Goal: Information Seeking & Learning: Learn about a topic

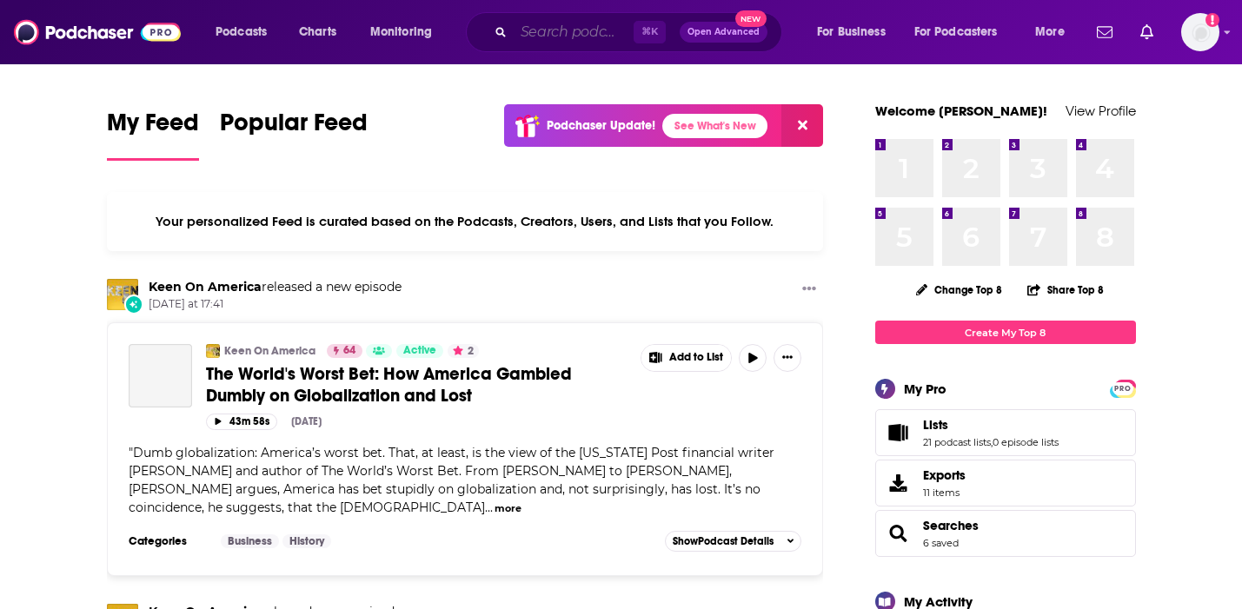
click at [573, 23] on input "Search podcasts, credits, & more..." at bounding box center [574, 32] width 120 height 28
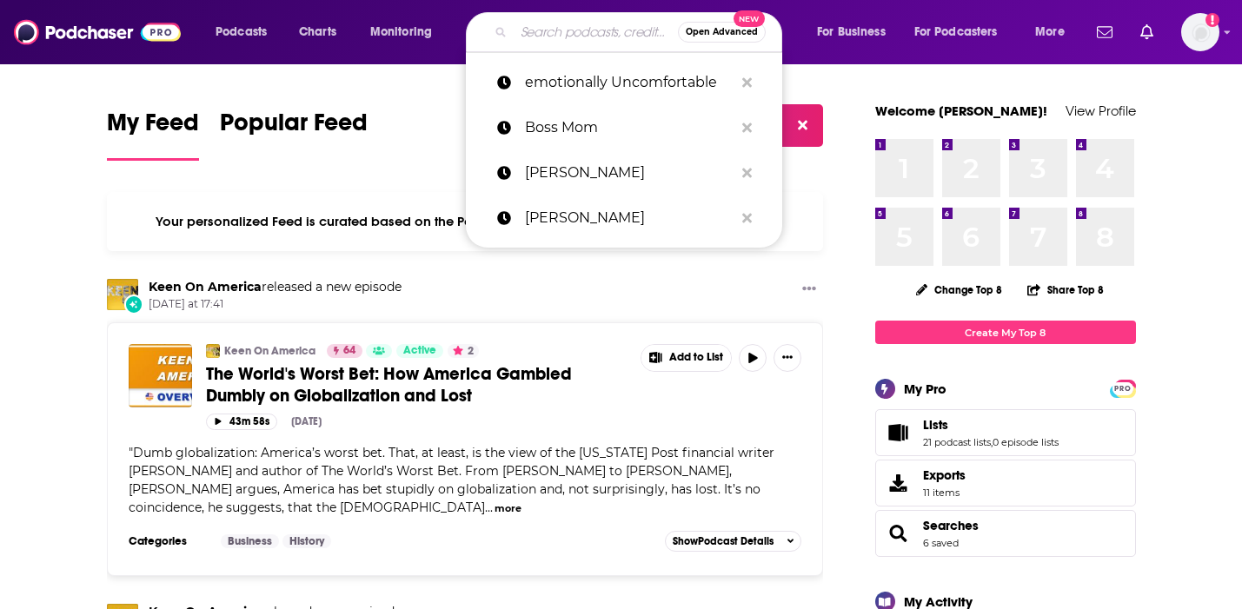
paste input "Women's Leadership Success"
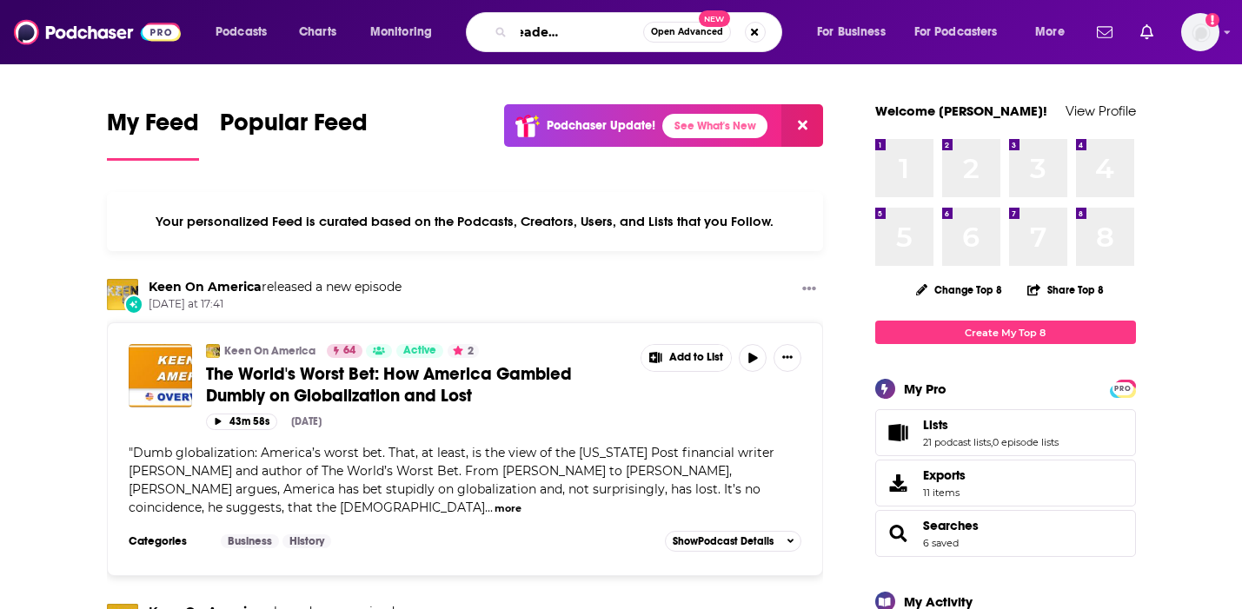
type input "Women's Leadership Success"
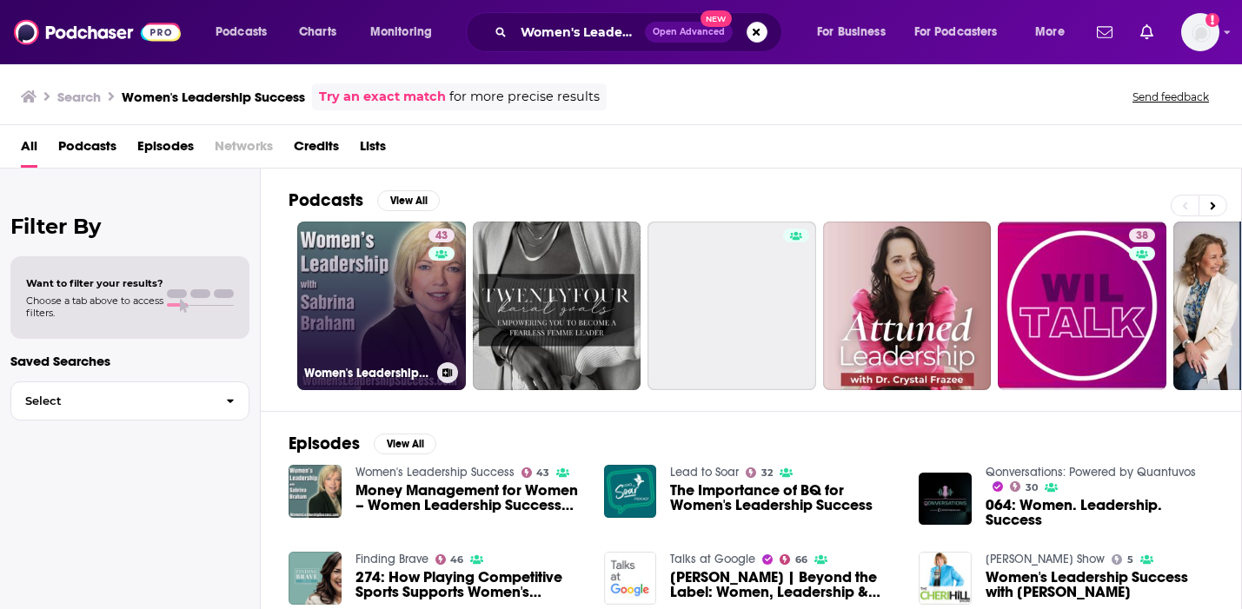
click at [436, 343] on div "43" at bounding box center [443, 296] width 30 height 134
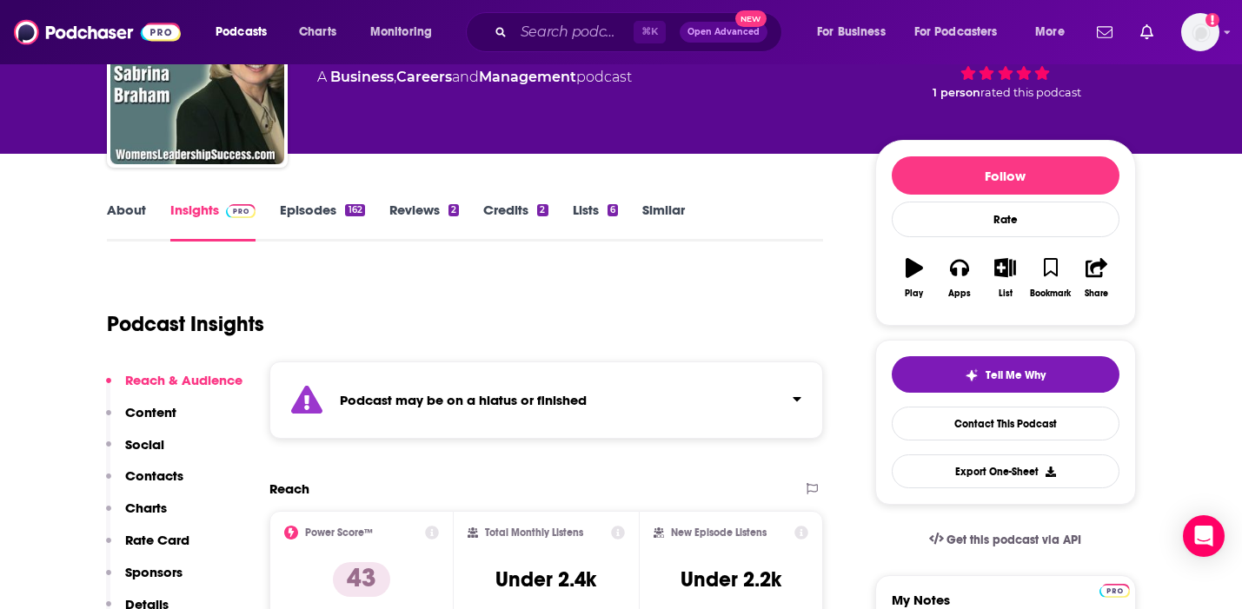
scroll to position [5, 0]
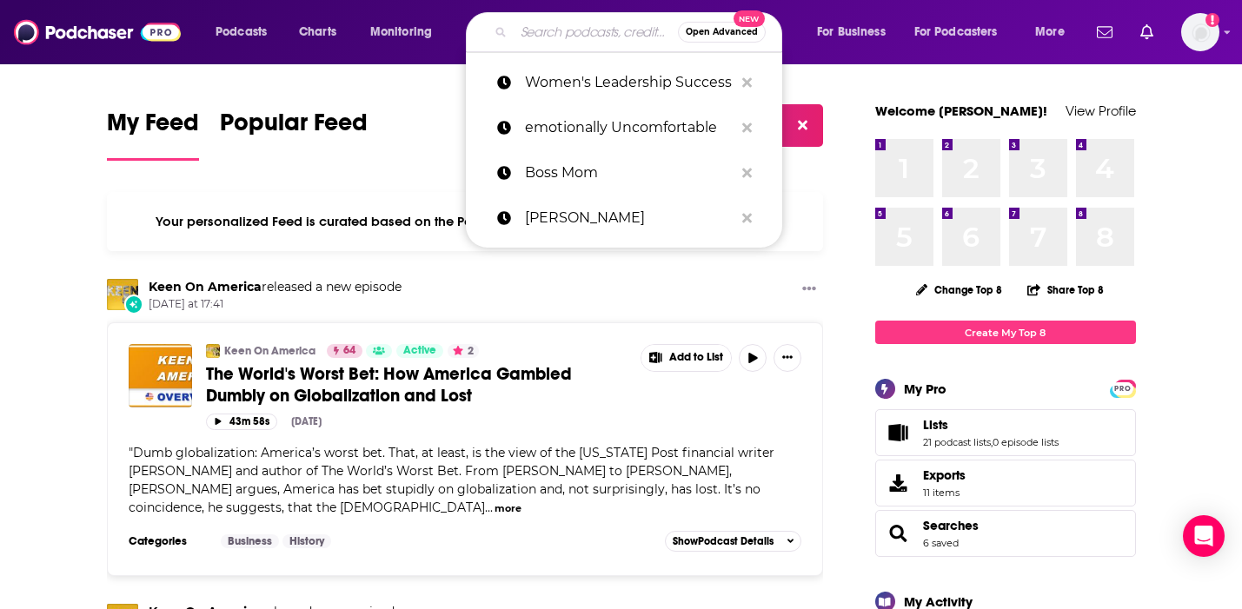
click at [577, 43] on input "Search podcasts, credits, & more..." at bounding box center [596, 32] width 164 height 28
paste input "Wonder of Parenting Podcast"
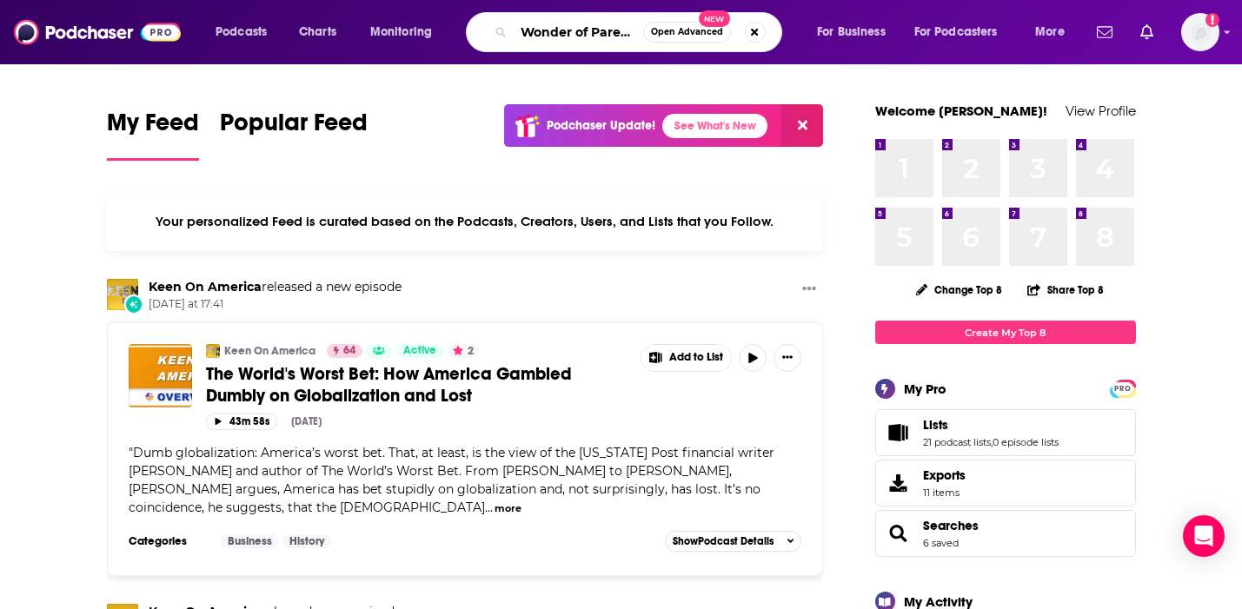
scroll to position [0, 76]
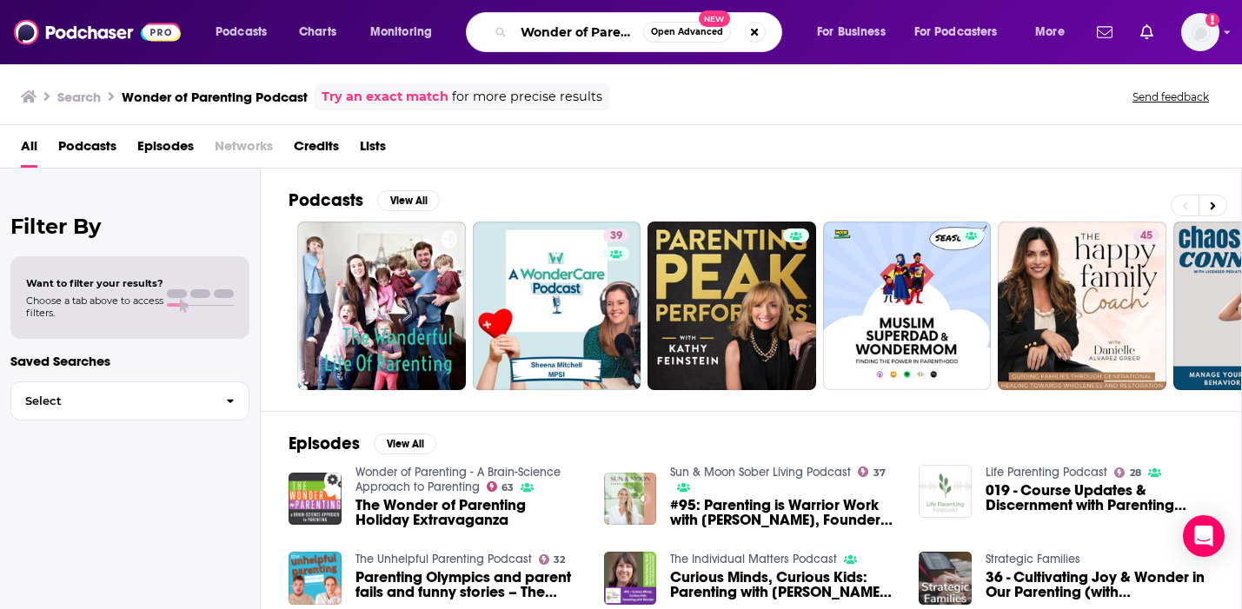
click at [580, 34] on input "Wonder of Parenting Podcast" at bounding box center [578, 32] width 129 height 28
drag, startPoint x: 582, startPoint y: 33, endPoint x: 848, endPoint y: 36, distance: 265.9
click at [848, 36] on div "Podcasts Charts Monitoring Wonder of Parenting Podcast Open Advanced New For Bu…" at bounding box center [642, 32] width 878 height 40
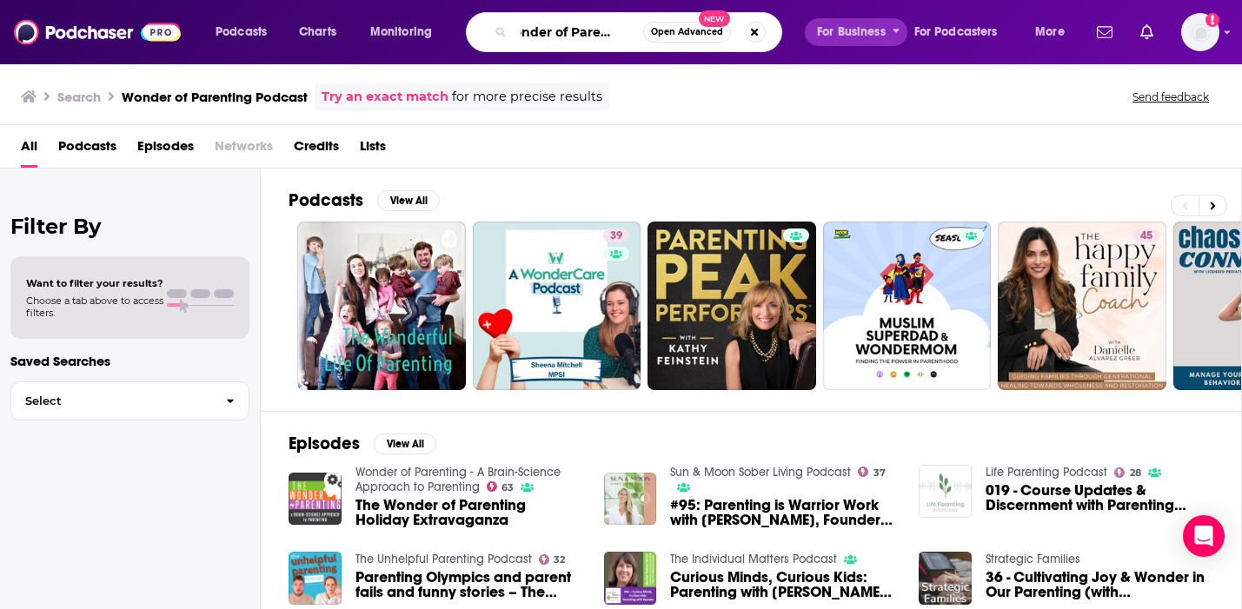
type input "Wonder of Parenting"
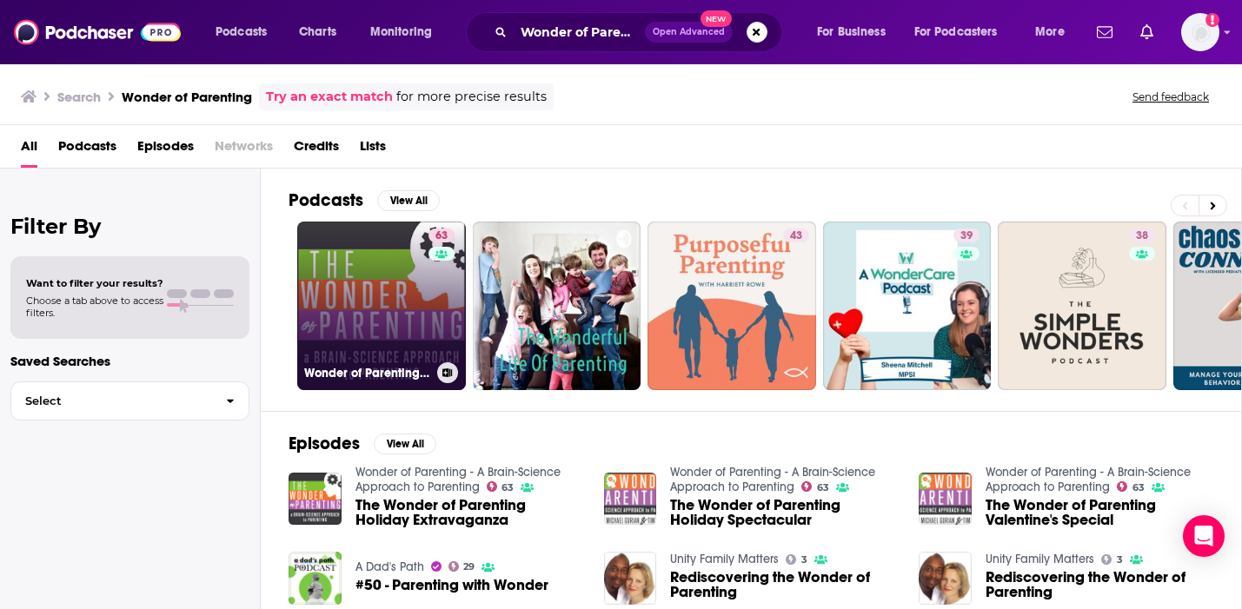
click at [423, 304] on link "63 Wonder of Parenting - A Brain-Science Approach to Parenting" at bounding box center [381, 306] width 169 height 169
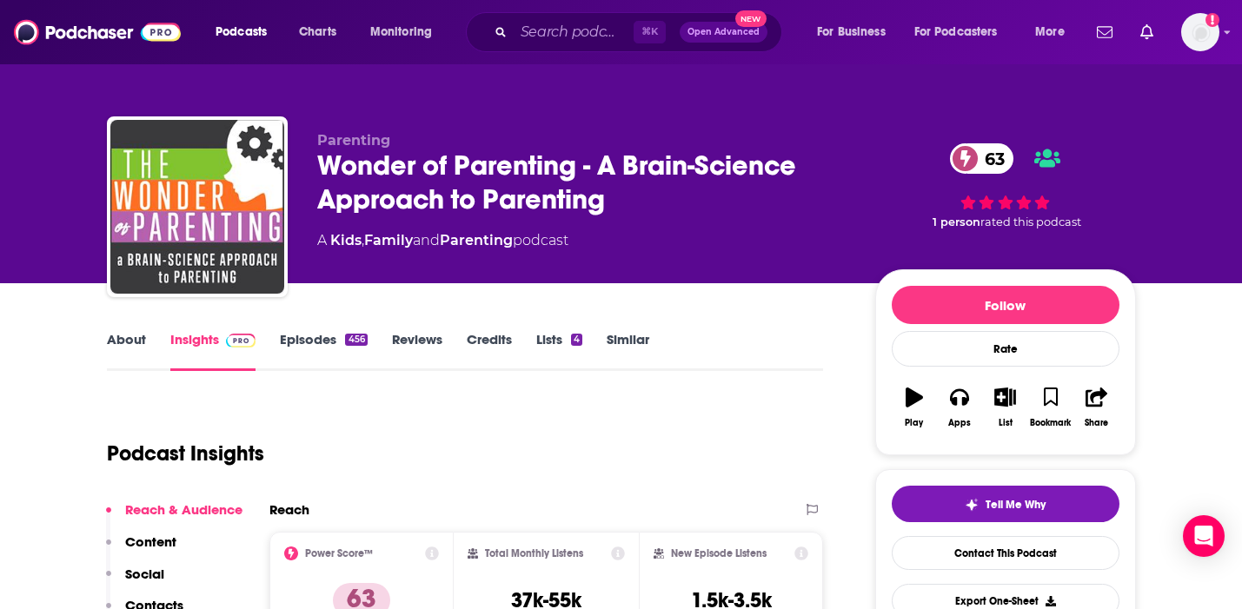
click at [123, 345] on link "About" at bounding box center [126, 351] width 39 height 40
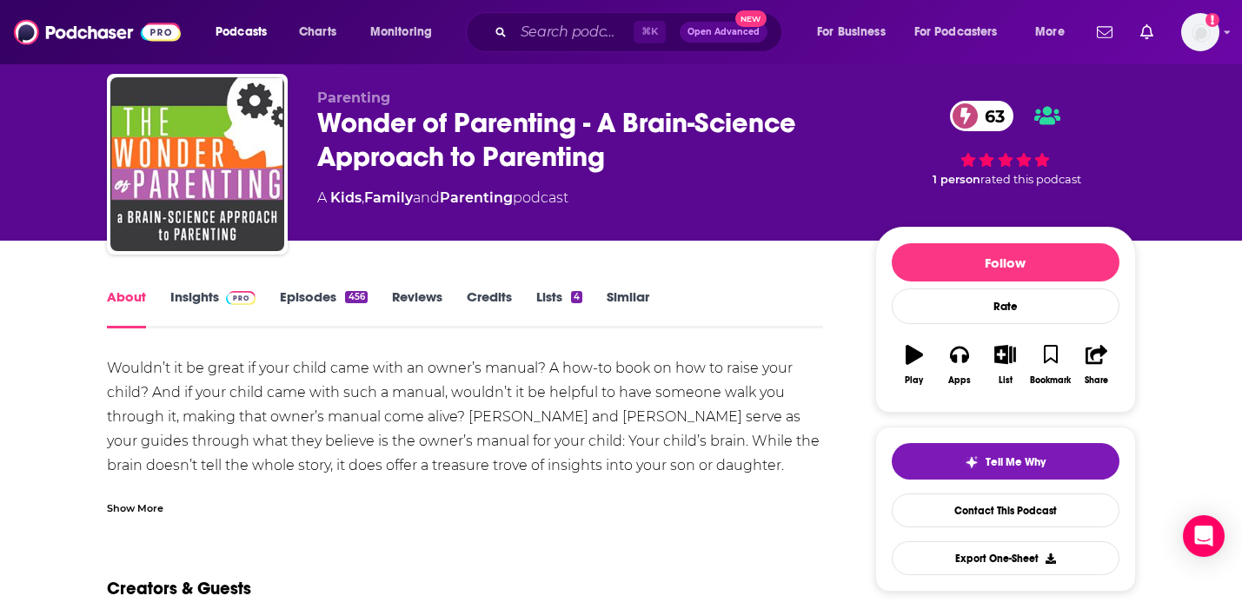
scroll to position [54, 0]
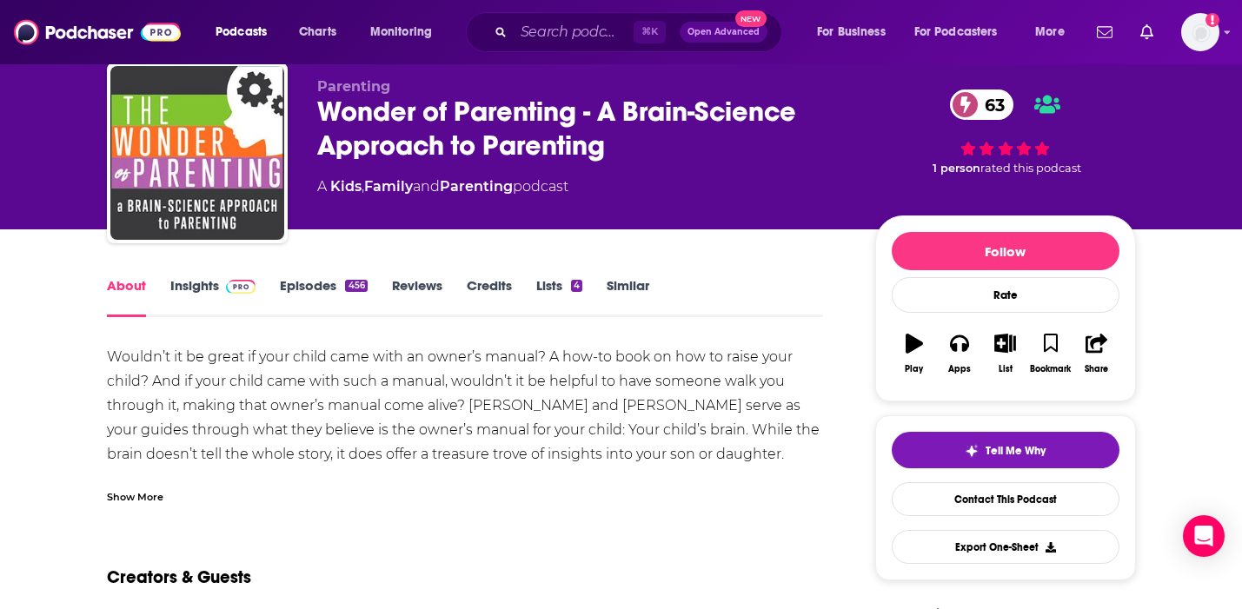
click at [122, 487] on div "Show More" at bounding box center [135, 495] width 56 height 17
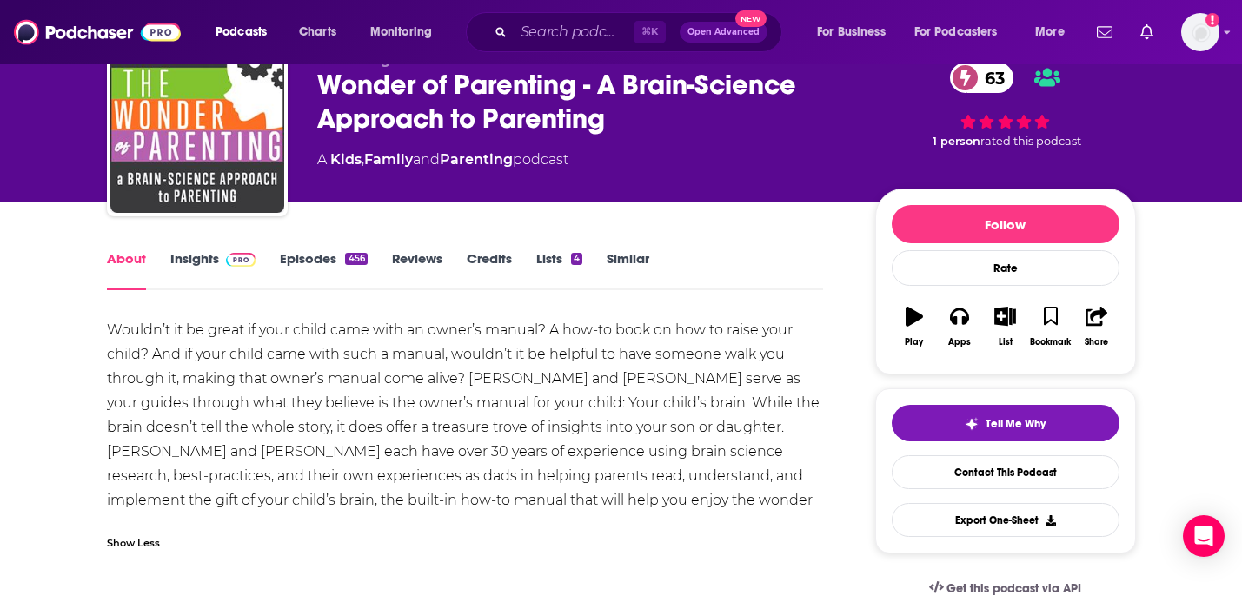
scroll to position [126, 0]
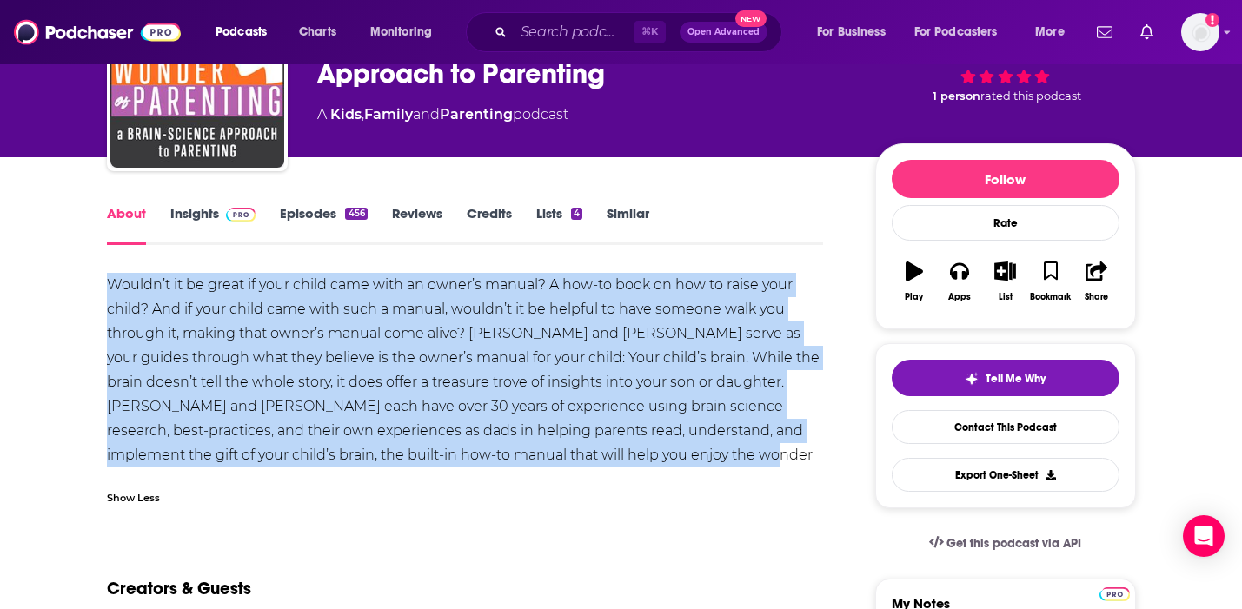
drag, startPoint x: 675, startPoint y: 456, endPoint x: 97, endPoint y: 281, distance: 603.9
copy div "Wouldn’t it be great if your child came with an owner’s manual? A how-to book o…"
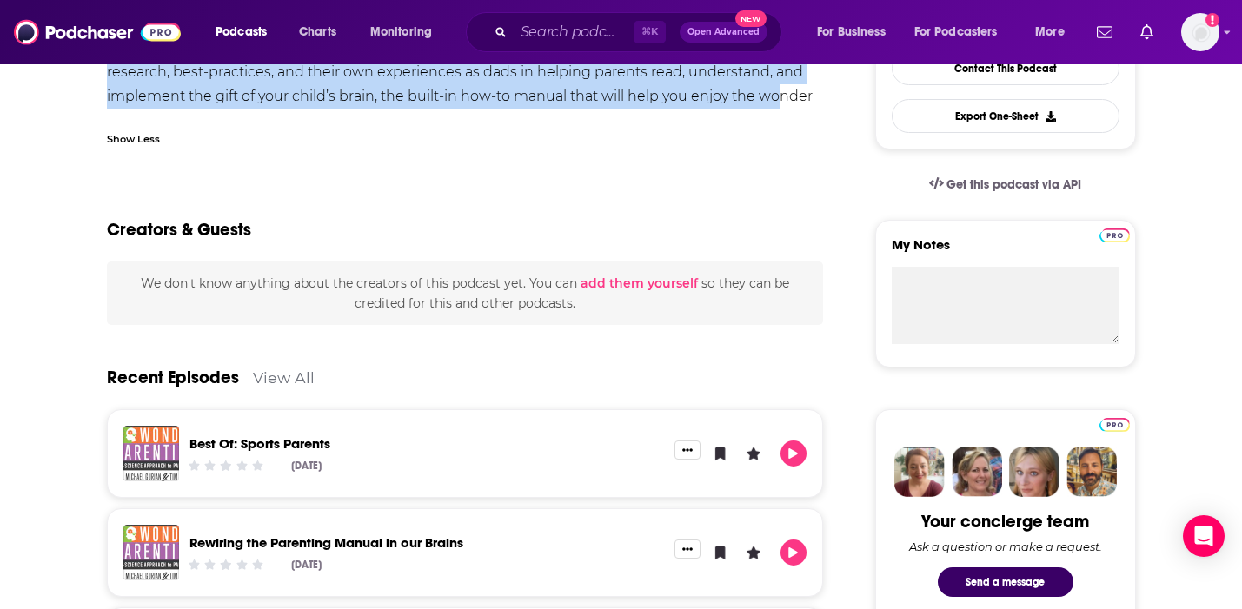
scroll to position [487, 0]
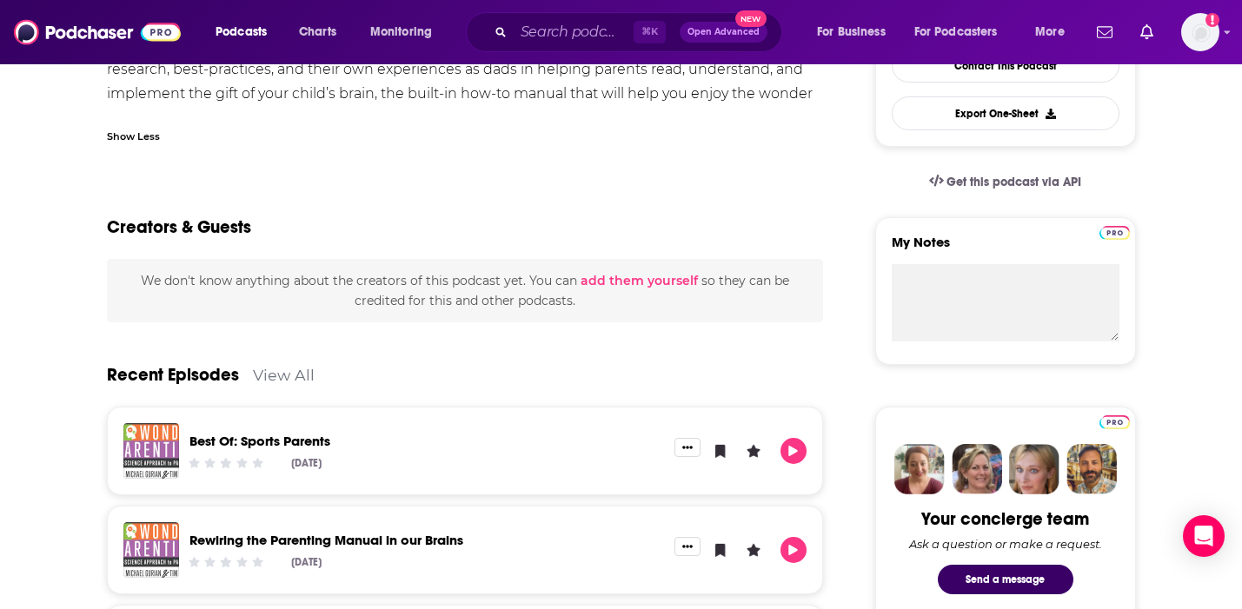
click at [421, 423] on div "Best Of: Sports Parents Sep 4th, 2025" at bounding box center [427, 451] width 496 height 56
click at [451, 540] on link "Rewiring the Parenting Manual in our Brains" at bounding box center [326, 540] width 274 height 17
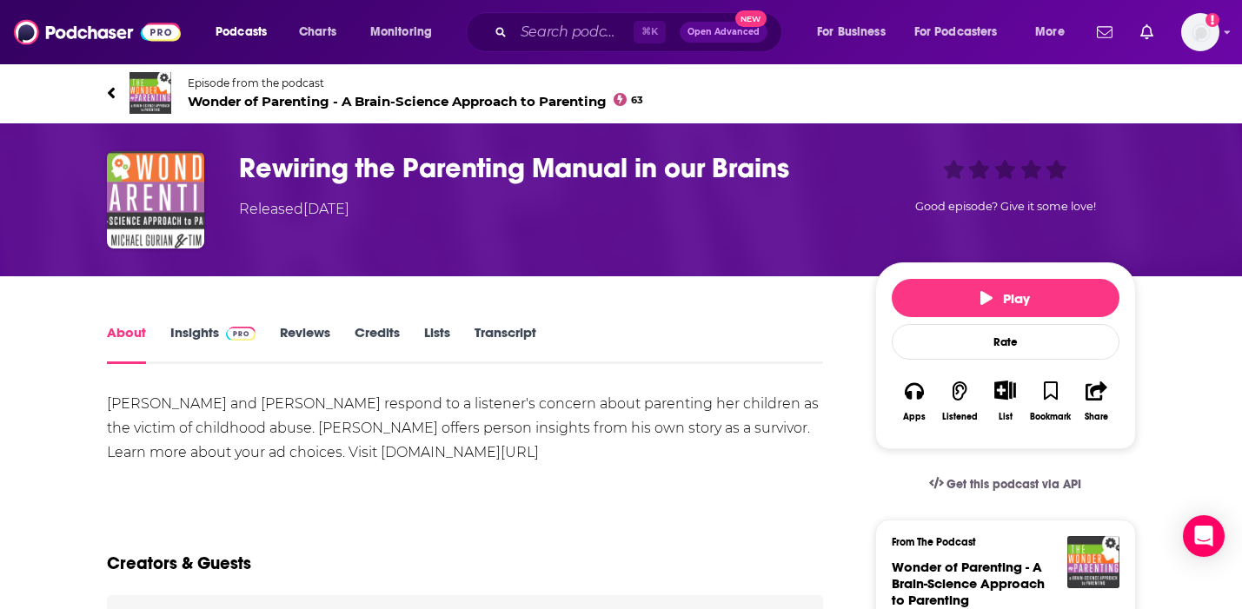
click at [252, 98] on span "Wonder of Parenting - A Brain-Science Approach to Parenting 63" at bounding box center [416, 101] width 456 height 17
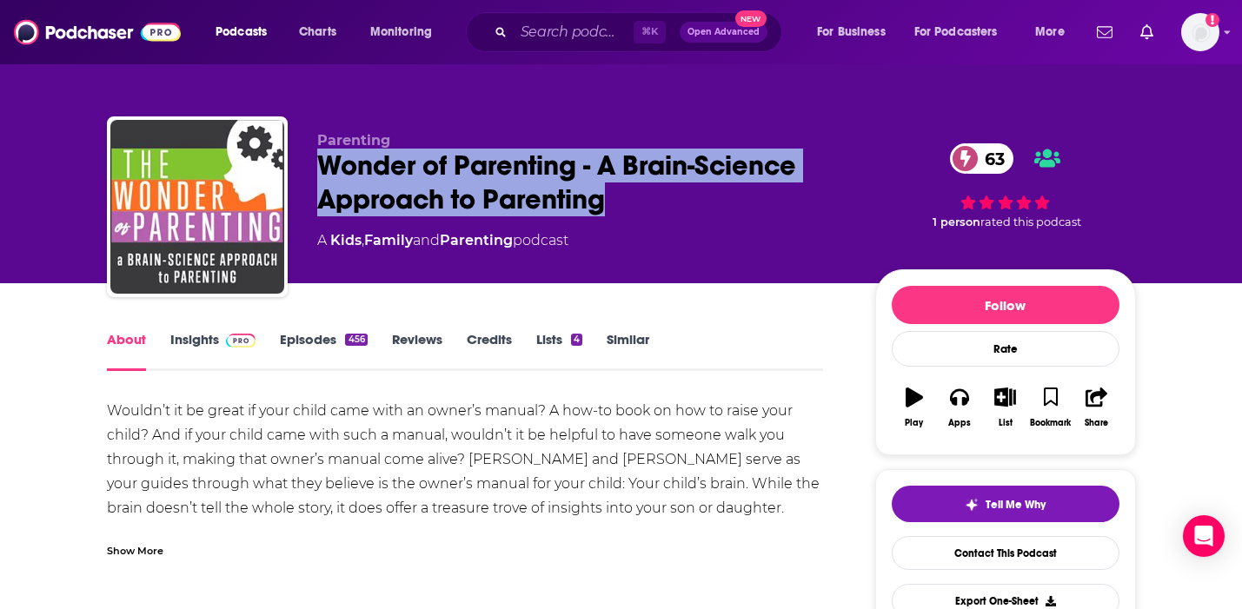
drag, startPoint x: 623, startPoint y: 195, endPoint x: 314, endPoint y: 170, distance: 310.3
click at [314, 170] on div "Parenting Wonder of Parenting - A Brain-Science Approach to Parenting 63 A Kids…" at bounding box center [621, 210] width 1029 height 188
copy h1 "Wonder of Parenting - A Brain-Science Approach to Parenting"
drag, startPoint x: 631, startPoint y: 194, endPoint x: 312, endPoint y: 166, distance: 320.1
click at [312, 166] on div "Parenting Wonder of Parenting - A Brain-Science Approach to Parenting 63 A Kids…" at bounding box center [621, 210] width 1029 height 188
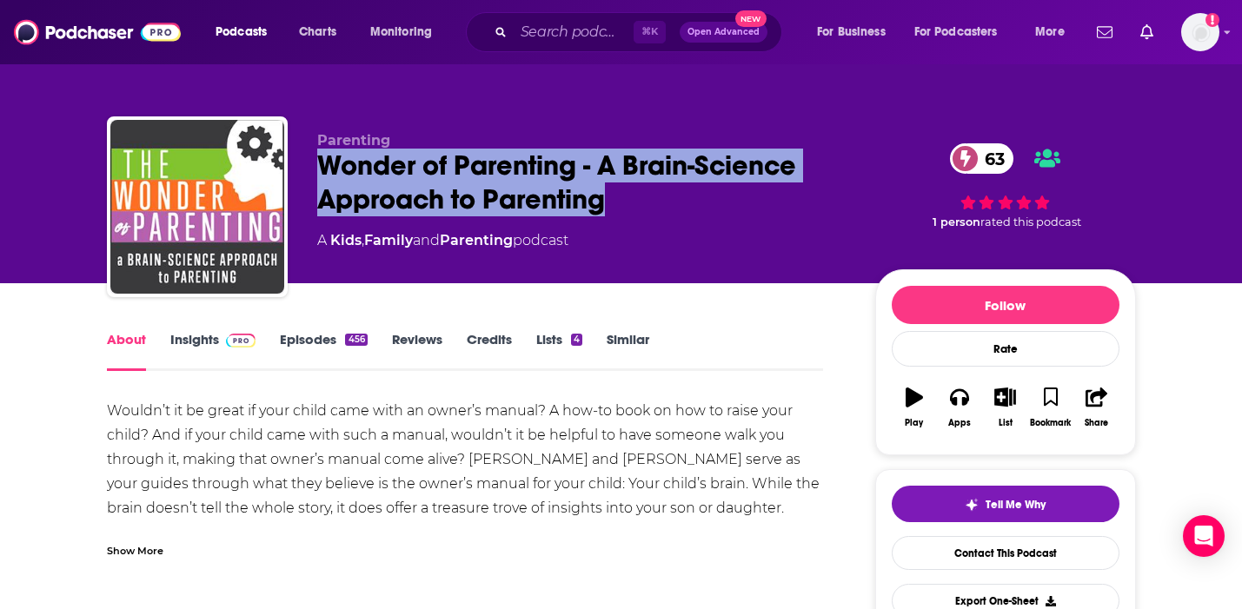
copy h1 "Wonder of Parenting - A Brain-Science Approach to Parenting"
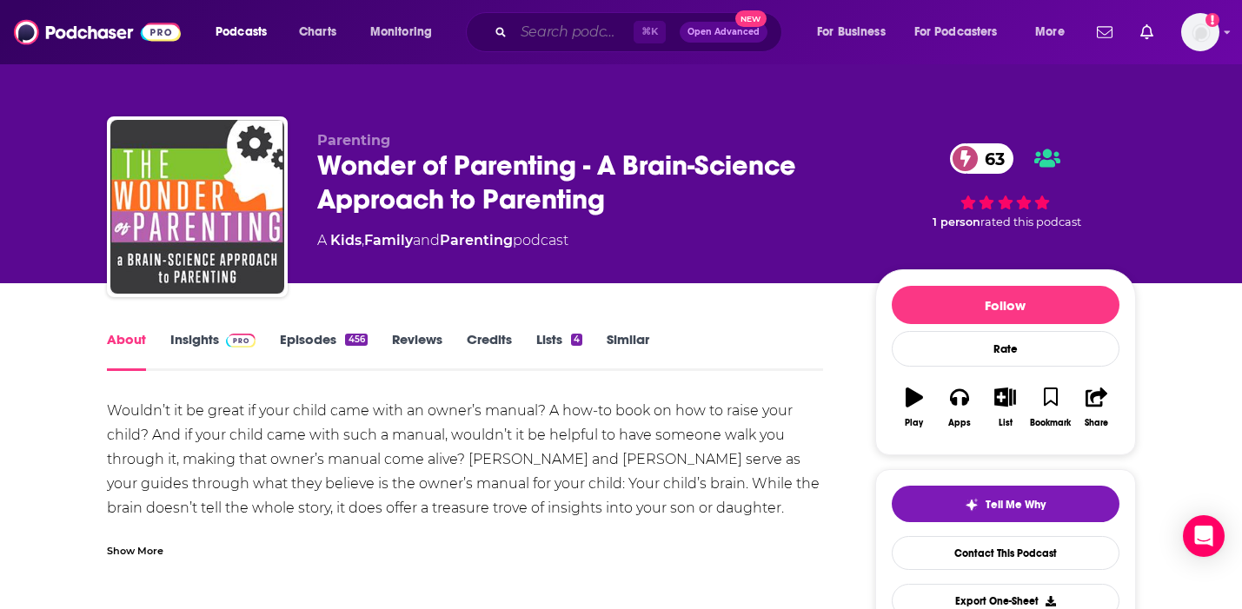
click at [553, 43] on input "Search podcasts, credits, & more..." at bounding box center [574, 32] width 120 height 28
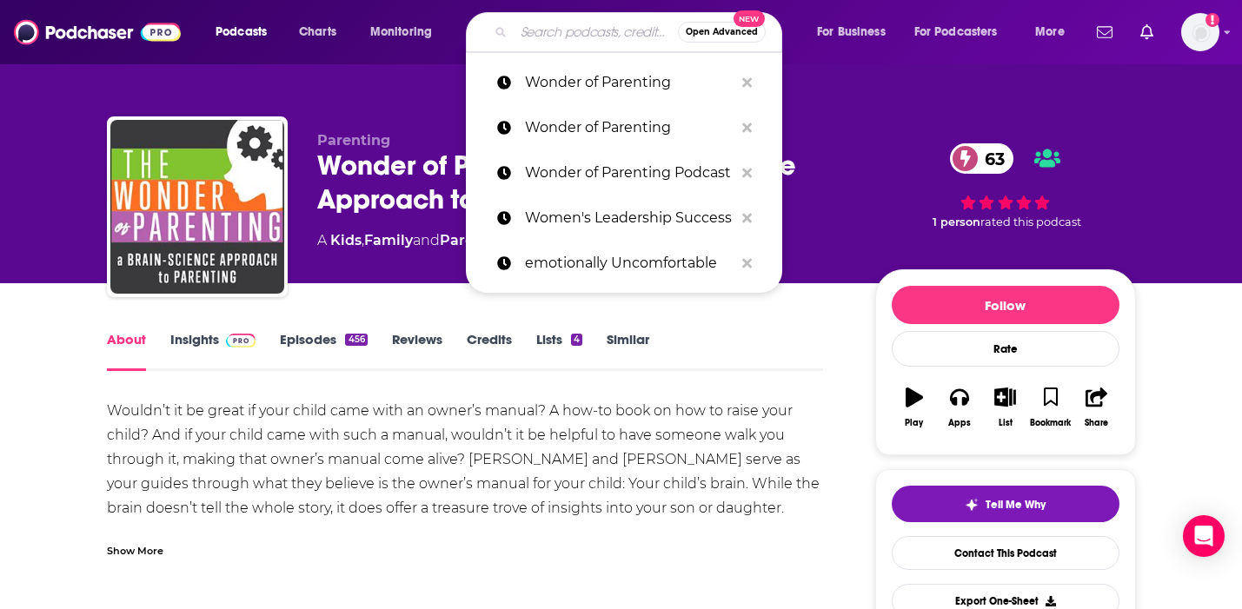
paste input "Live Inspired with [PERSON_NAME]"
type input "Live Inspired with [PERSON_NAME]"
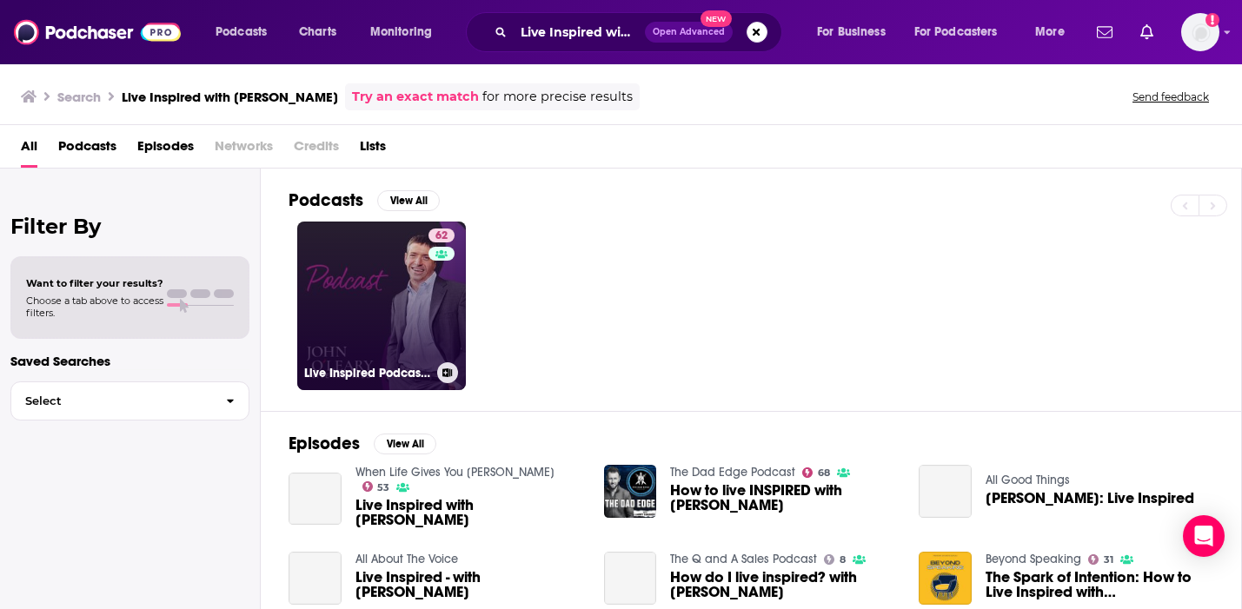
click at [401, 336] on link "62 Live Inspired Podcast with John O'Leary" at bounding box center [381, 306] width 169 height 169
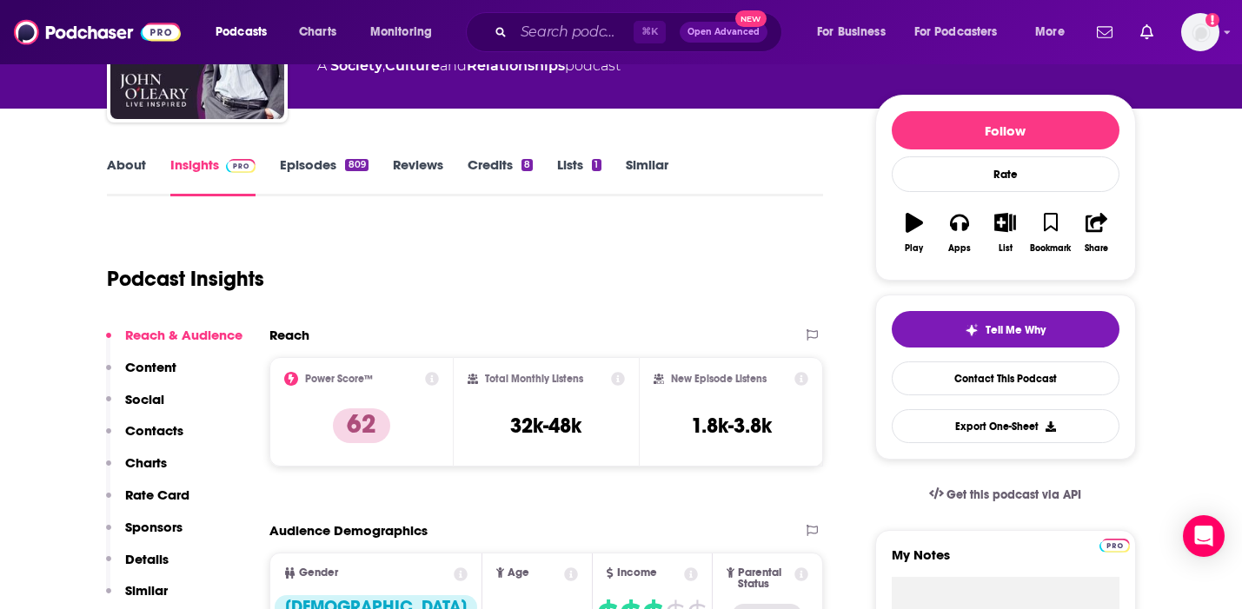
scroll to position [177, 0]
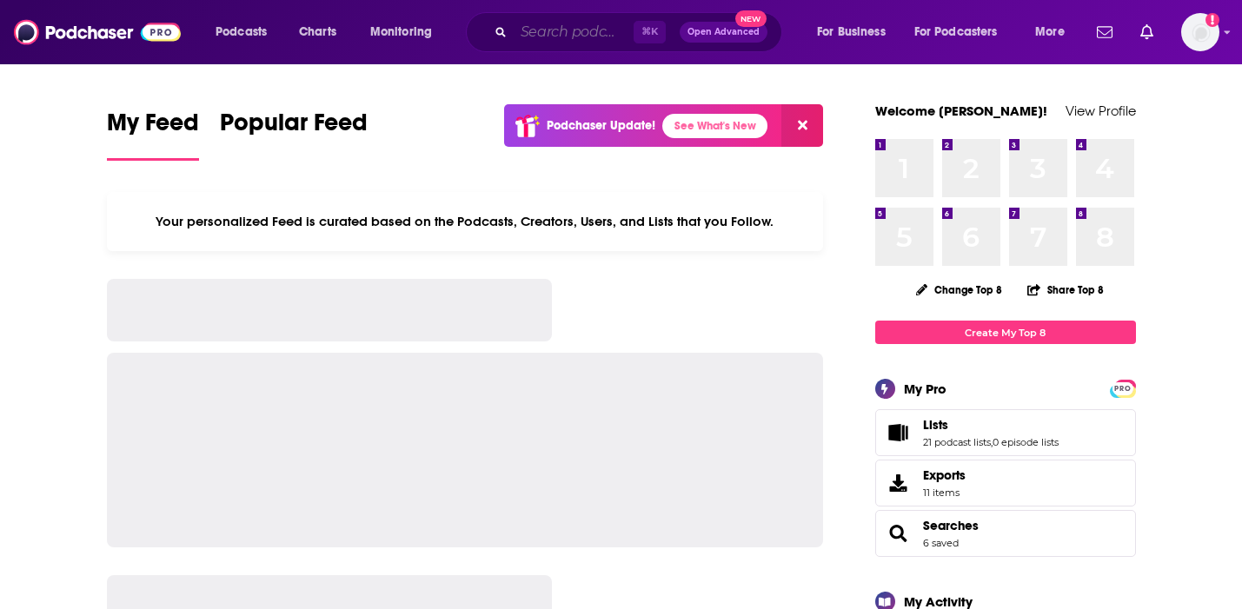
click at [556, 19] on input "Search podcasts, credits, & more..." at bounding box center [574, 32] width 120 height 28
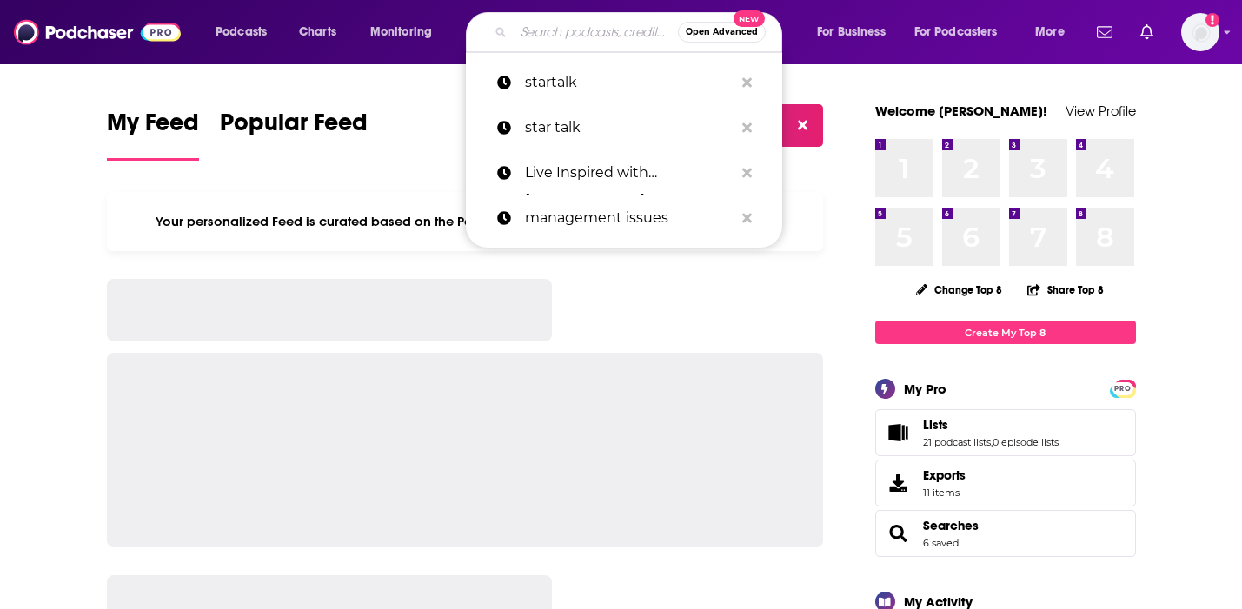
paste input "HBS Managing the Future of Work"
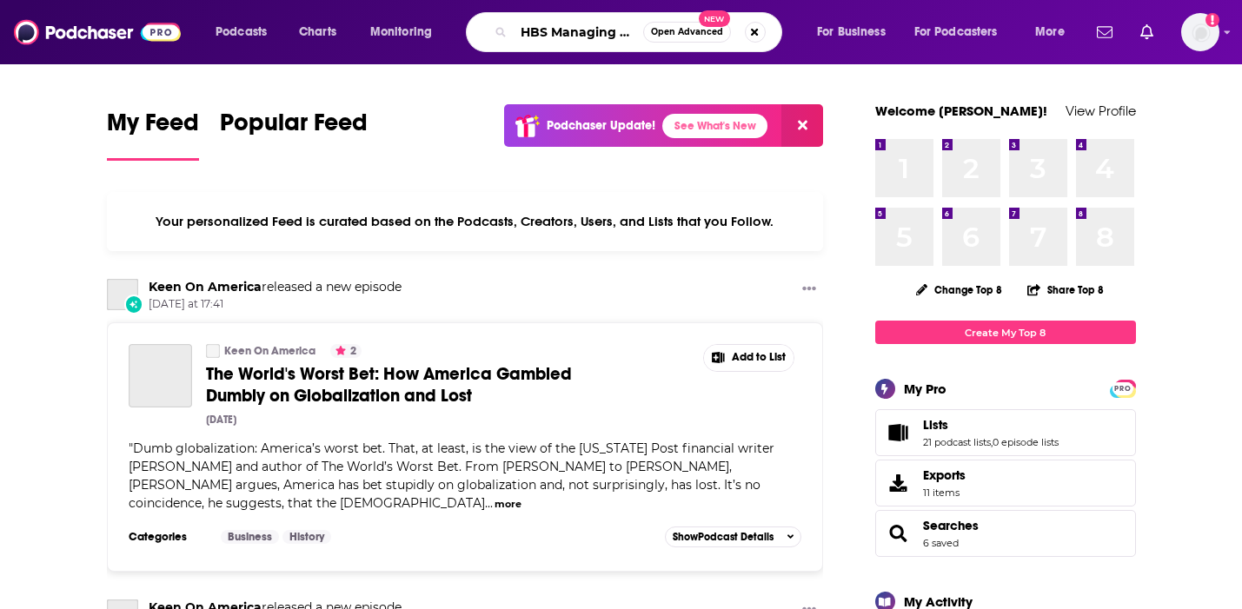
scroll to position [0, 105]
type input "HBS Managing the Future of Work"
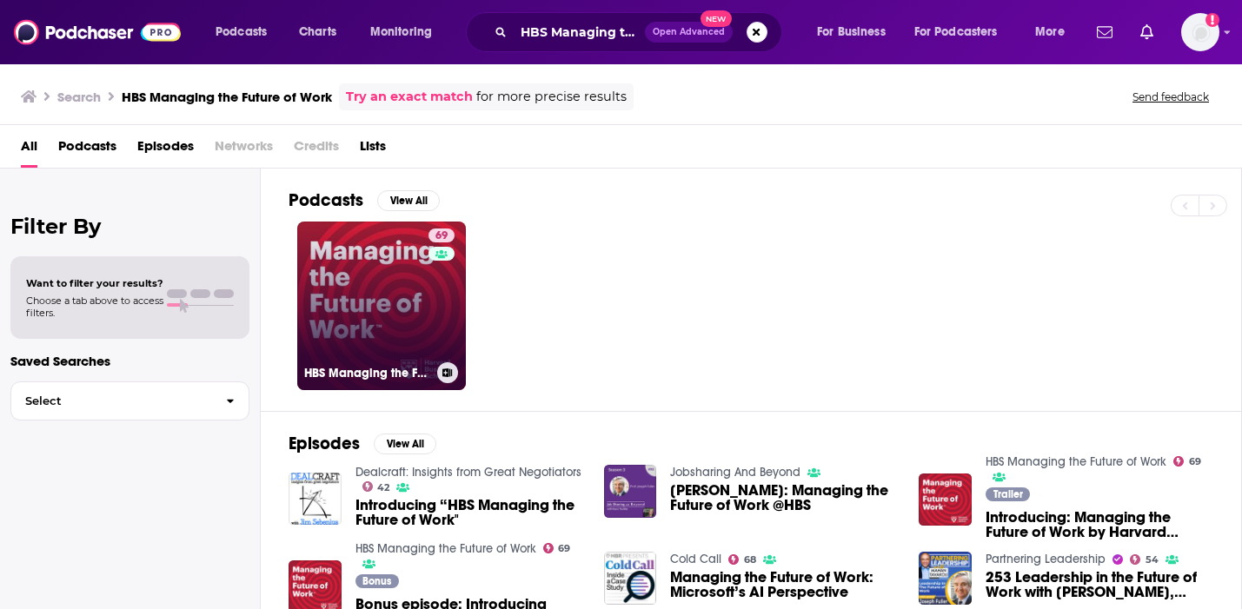
click at [400, 317] on link "69 HBS Managing the Future of Work" at bounding box center [381, 306] width 169 height 169
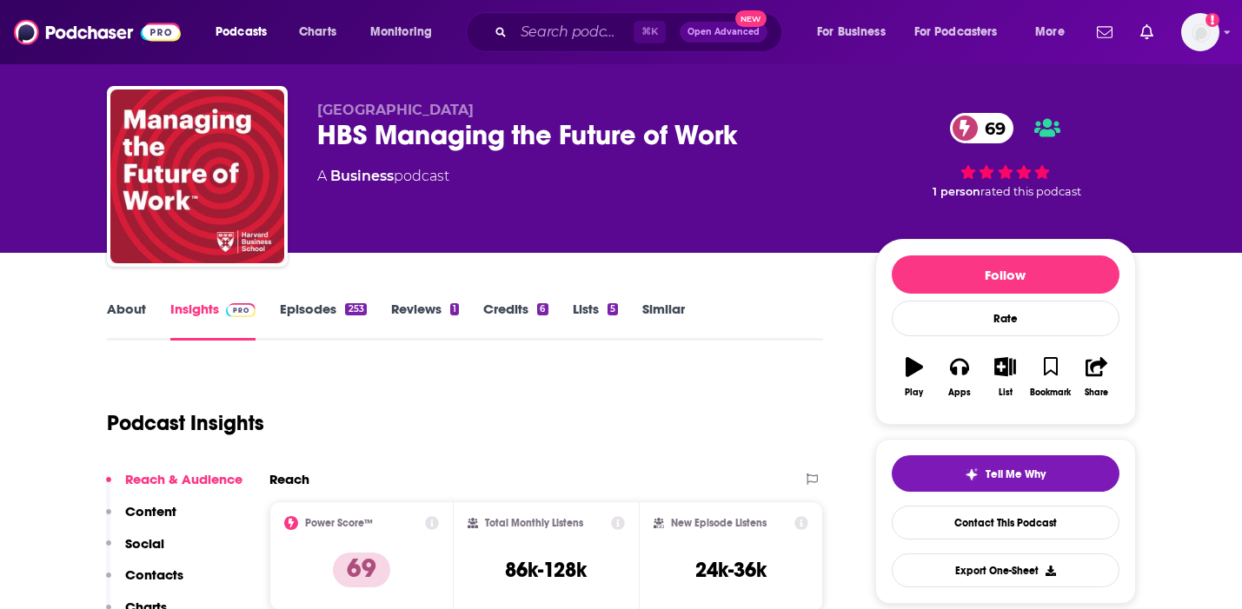
scroll to position [41, 0]
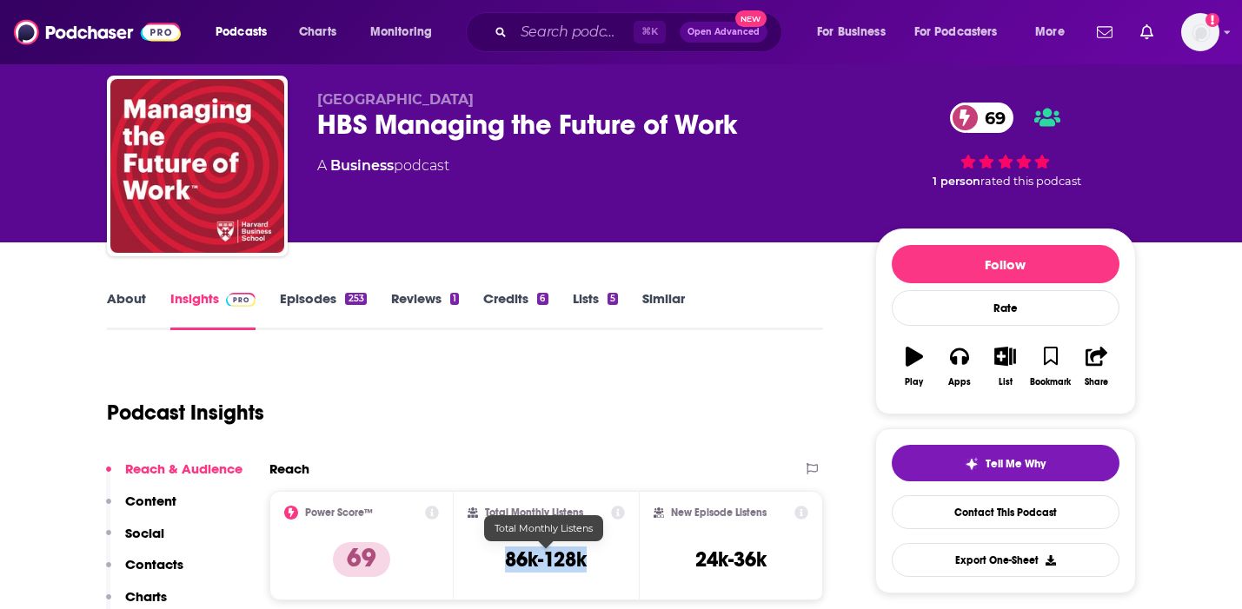
drag, startPoint x: 592, startPoint y: 555, endPoint x: 506, endPoint y: 553, distance: 86.0
click at [507, 554] on div "Total Monthly Listens 86k-128k" at bounding box center [545, 546] width 157 height 80
copy h3 "86k-128k"
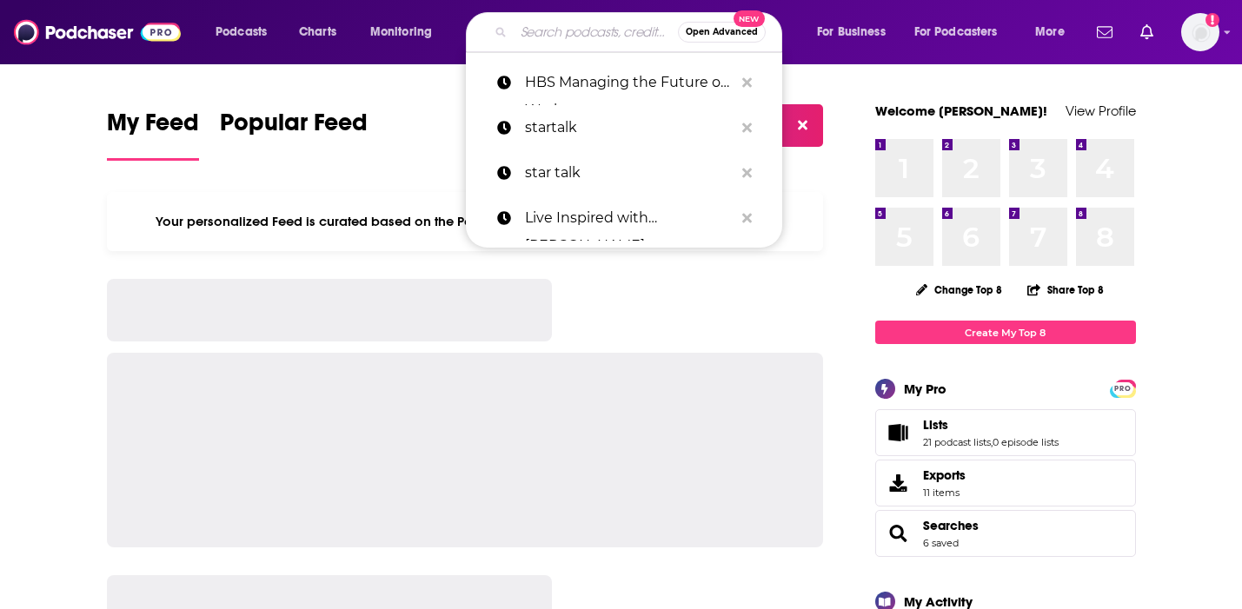
click at [607, 25] on input "Search podcasts, credits, & more..." at bounding box center [596, 32] width 164 height 28
paste input "Making Data Simple"
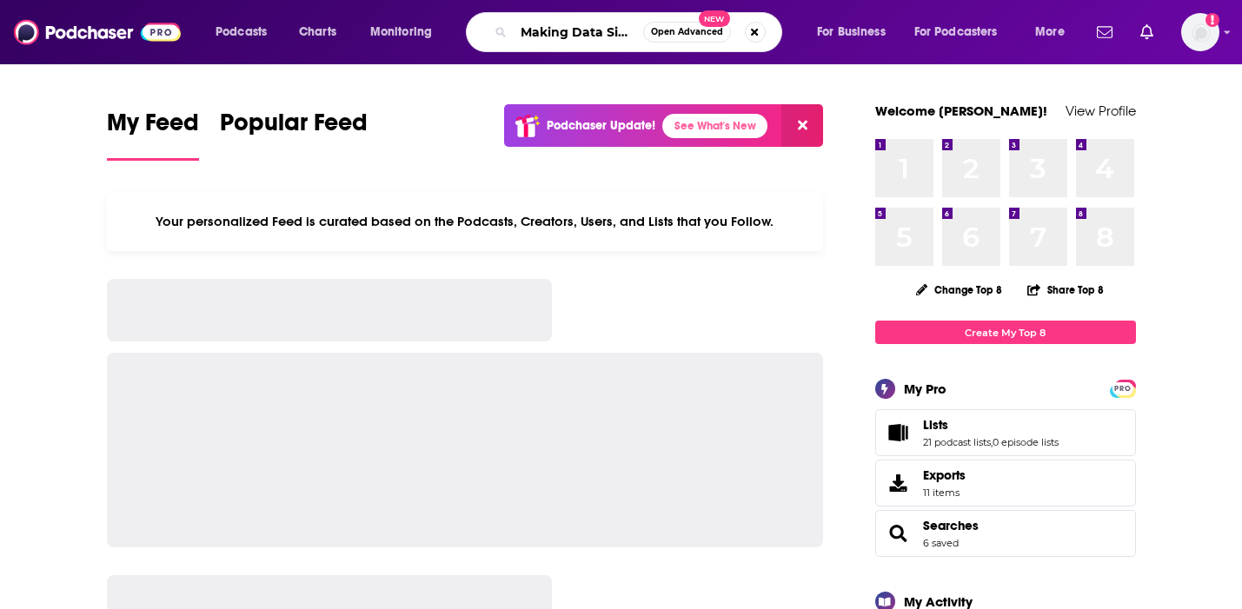
scroll to position [0, 15]
type input "Making Data Simple"
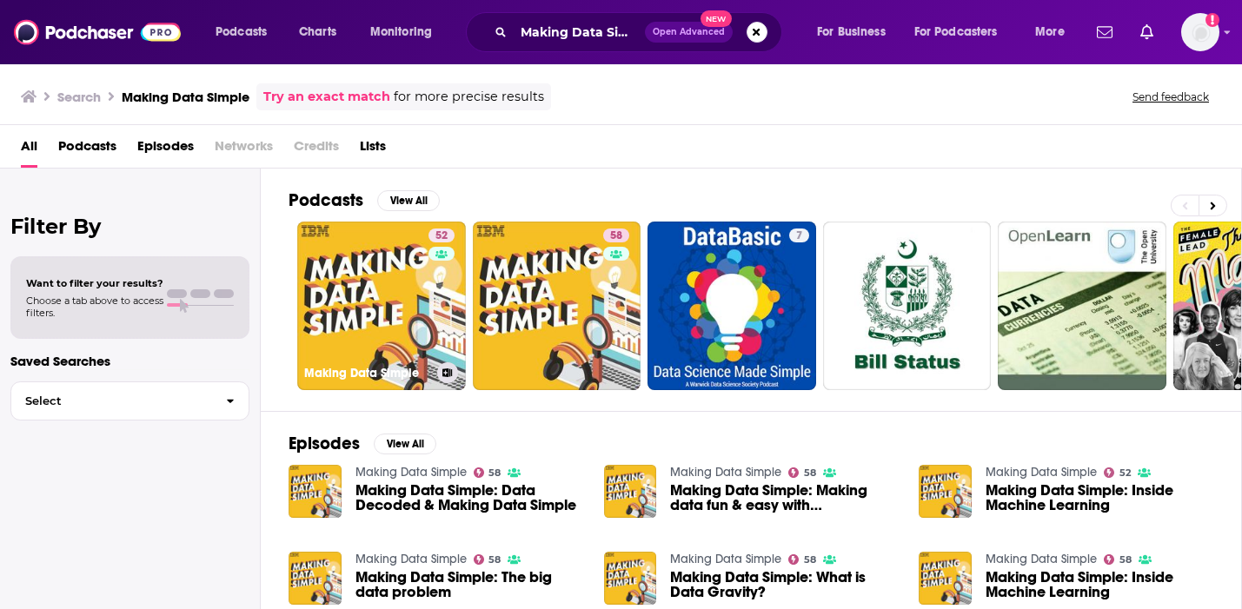
click at [383, 355] on link "52 Making Data Simple" at bounding box center [381, 306] width 169 height 169
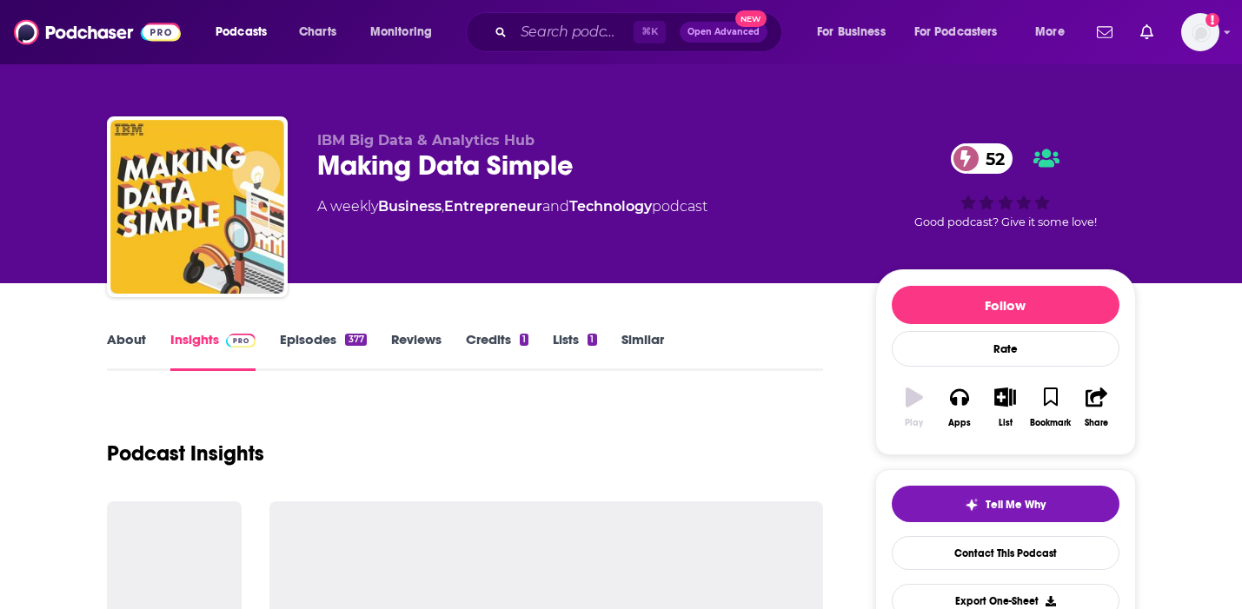
scroll to position [127, 0]
